Goal: Information Seeking & Learning: Learn about a topic

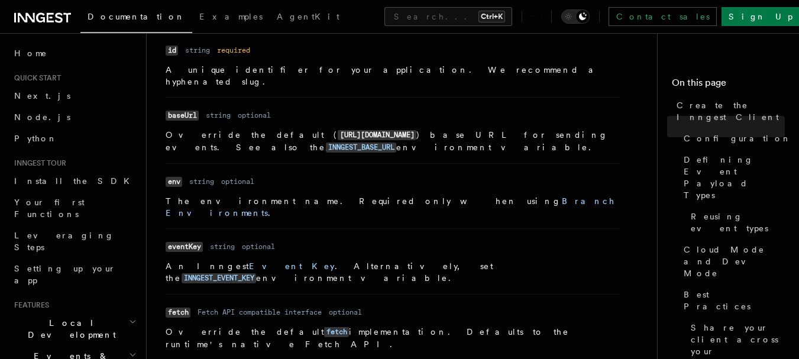
scroll to position [312, 0]
click at [396, 143] on code "INNGEST_BASE_URL" at bounding box center [361, 148] width 70 height 10
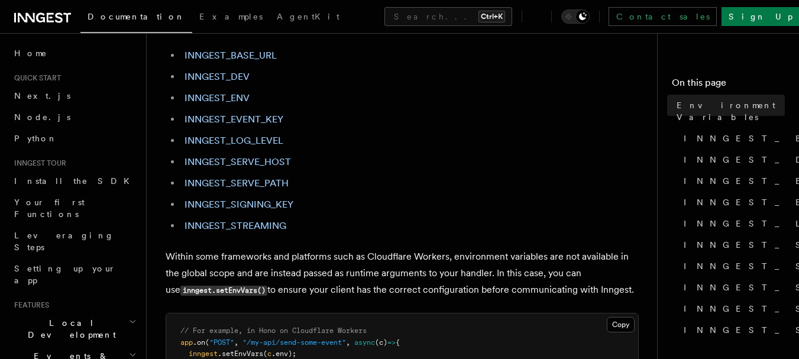
scroll to position [141, 0]
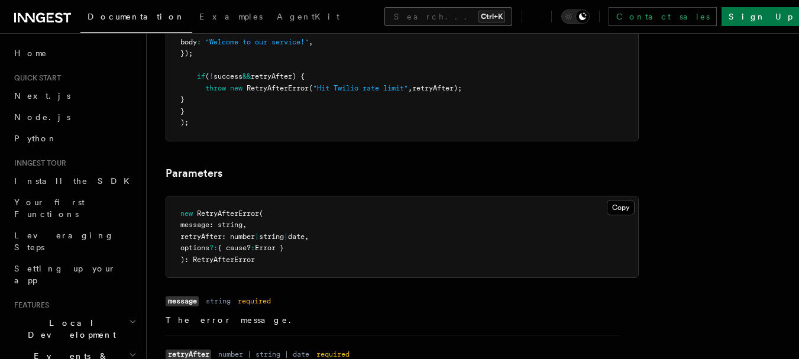
scroll to position [1355, 0]
